Goal: Task Accomplishment & Management: Use online tool/utility

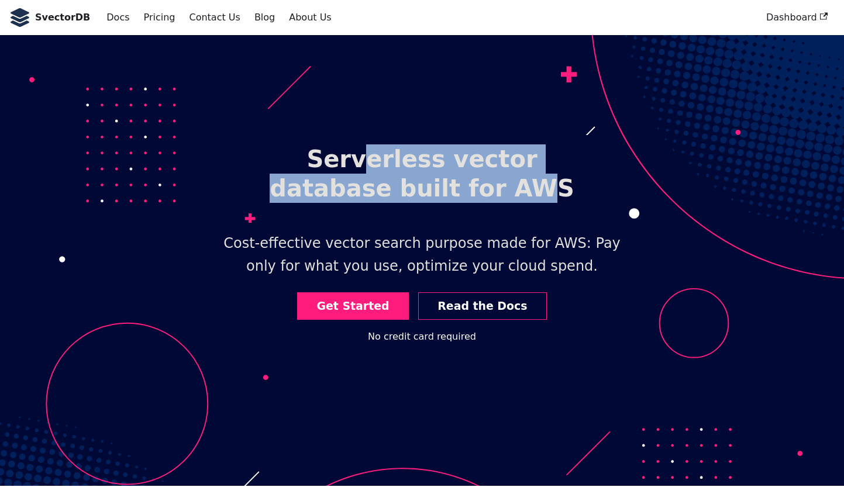
drag, startPoint x: 343, startPoint y: 165, endPoint x: 489, endPoint y: 180, distance: 147.1
click at [480, 180] on h1 "Serverless vector database built for AWS" at bounding box center [422, 173] width 374 height 77
click at [436, 187] on h1 "Serverless vector database built for AWS" at bounding box center [422, 173] width 374 height 77
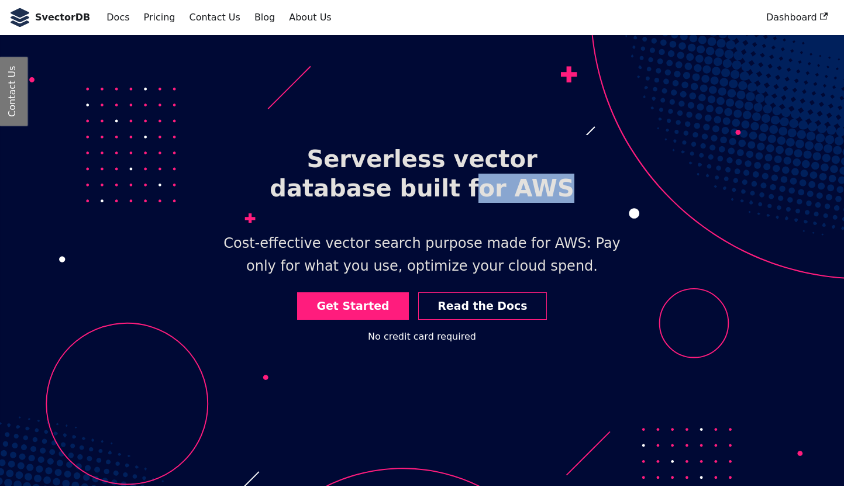
drag, startPoint x: 476, startPoint y: 196, endPoint x: 514, endPoint y: 206, distance: 39.9
click at [506, 203] on h1 "Serverless vector database built for AWS" at bounding box center [422, 173] width 374 height 77
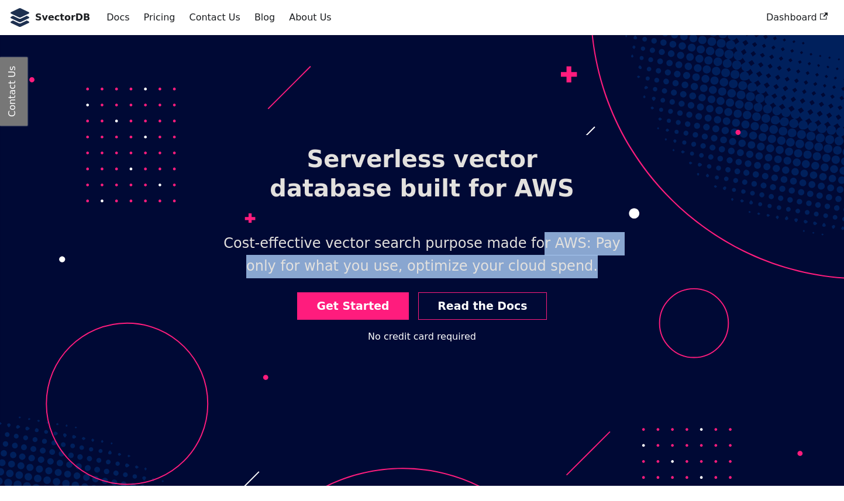
drag, startPoint x: 507, startPoint y: 239, endPoint x: 565, endPoint y: 258, distance: 60.3
click at [565, 258] on p "Cost-effective vector search purpose made for AWS: Pay only for what you use, o…" at bounding box center [422, 255] width 446 height 65
click at [356, 304] on link "Get Started" at bounding box center [353, 307] width 112 height 28
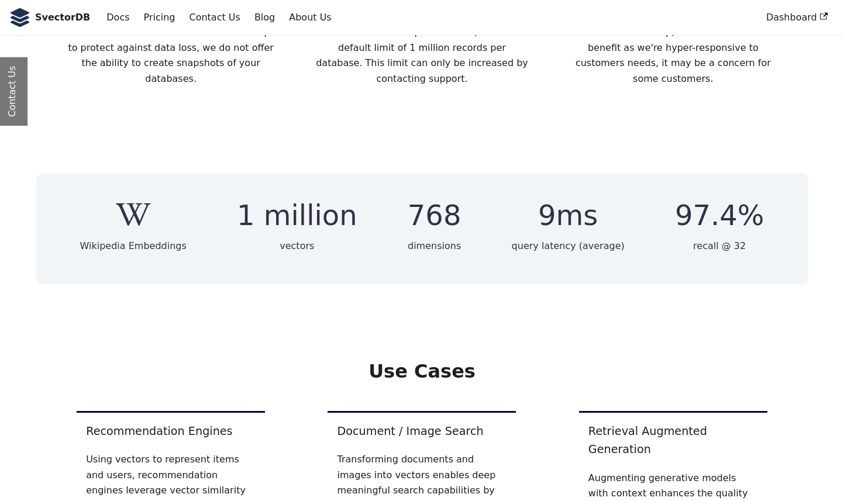
scroll to position [1883, 0]
